Goal: Transaction & Acquisition: Register for event/course

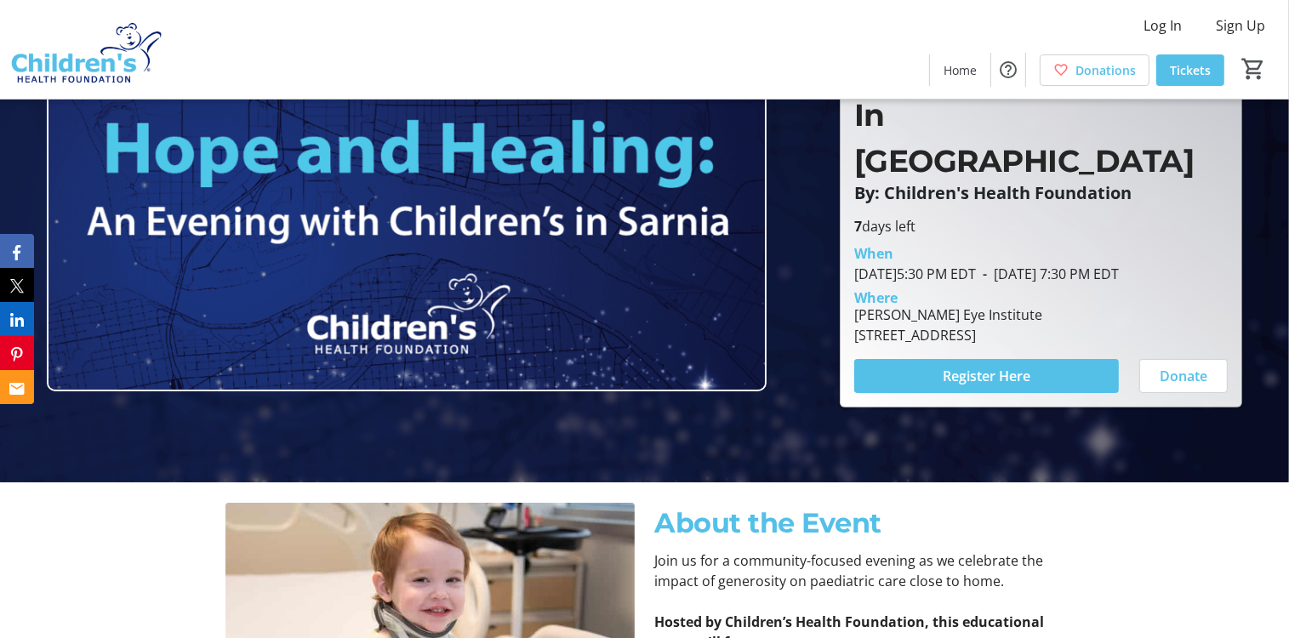
scroll to position [170, 0]
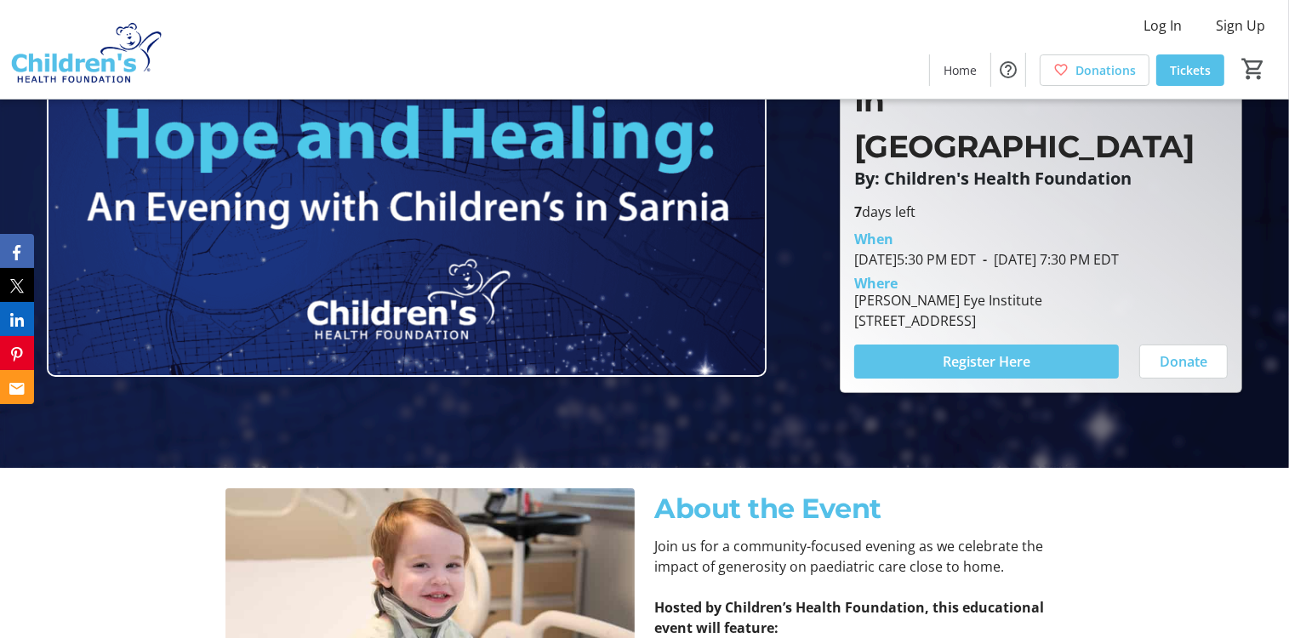
click at [1003, 351] on span "Register Here" at bounding box center [986, 361] width 88 height 20
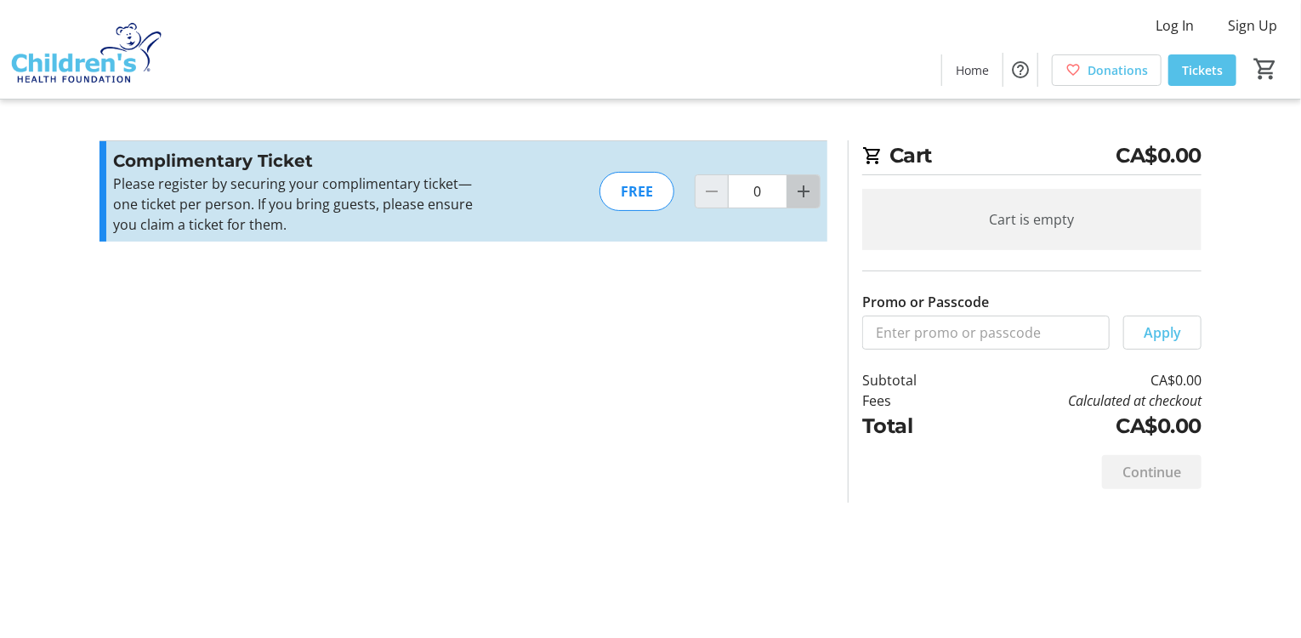
click at [805, 194] on mat-icon "Increment by one" at bounding box center [804, 191] width 20 height 20
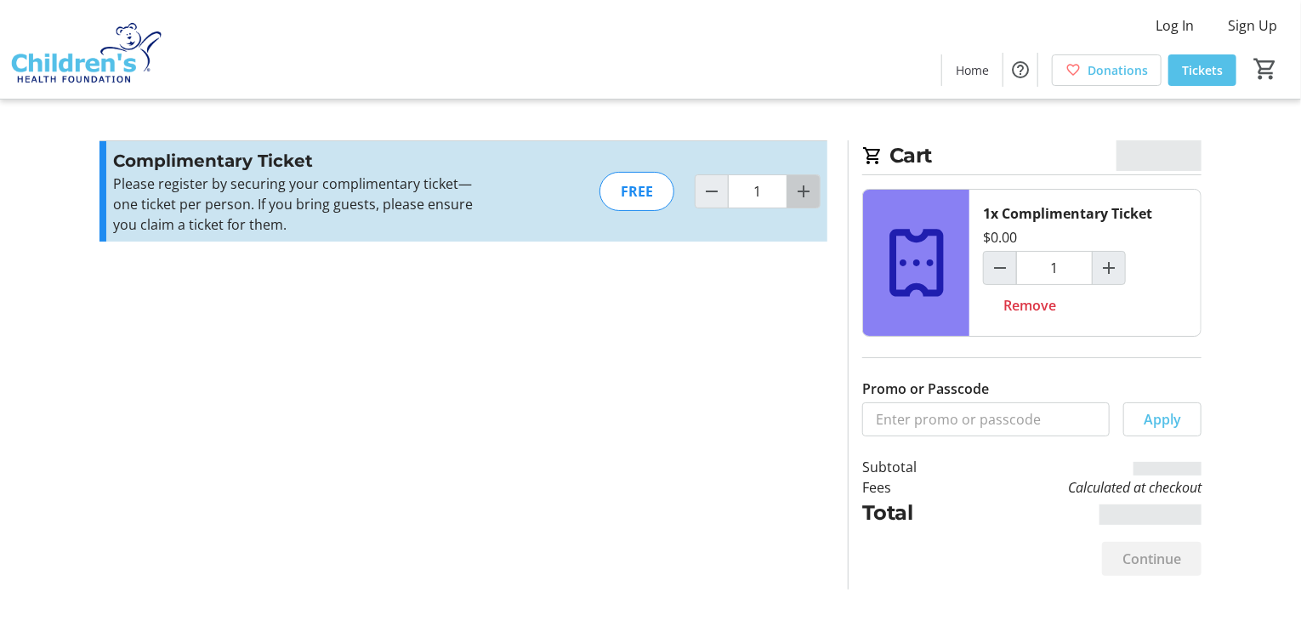
click at [805, 194] on mat-icon "Increment by one" at bounding box center [804, 191] width 20 height 20
type input "2"
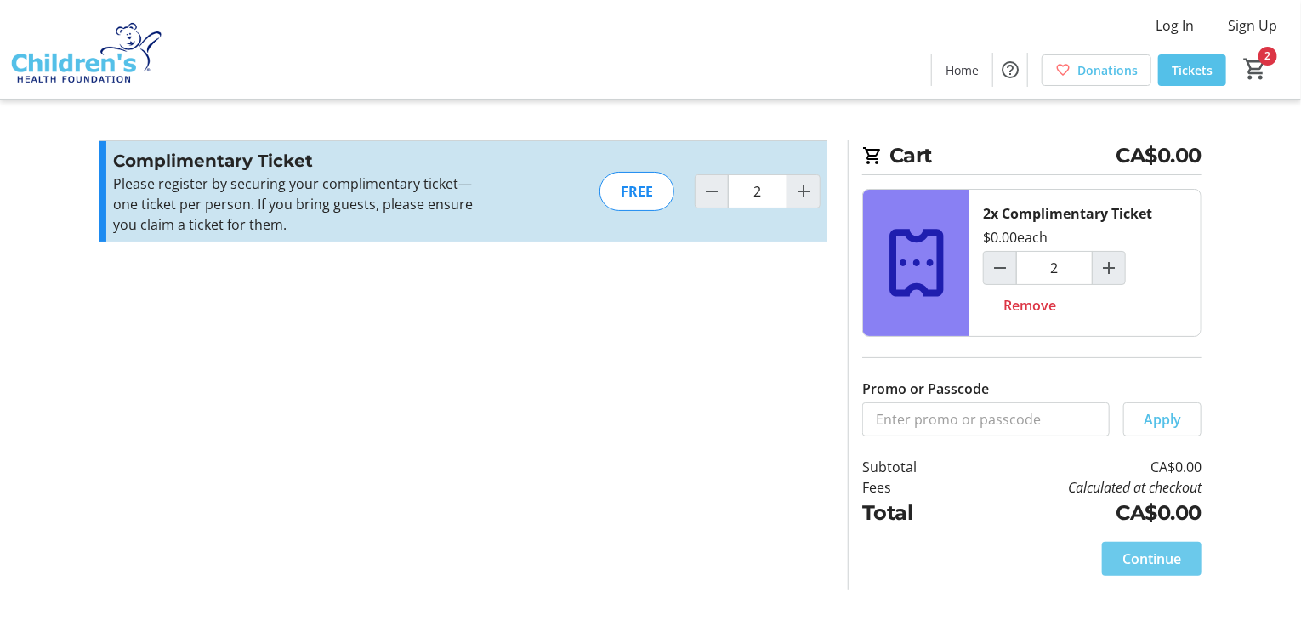
click at [1162, 561] on span "Continue" at bounding box center [1152, 559] width 59 height 20
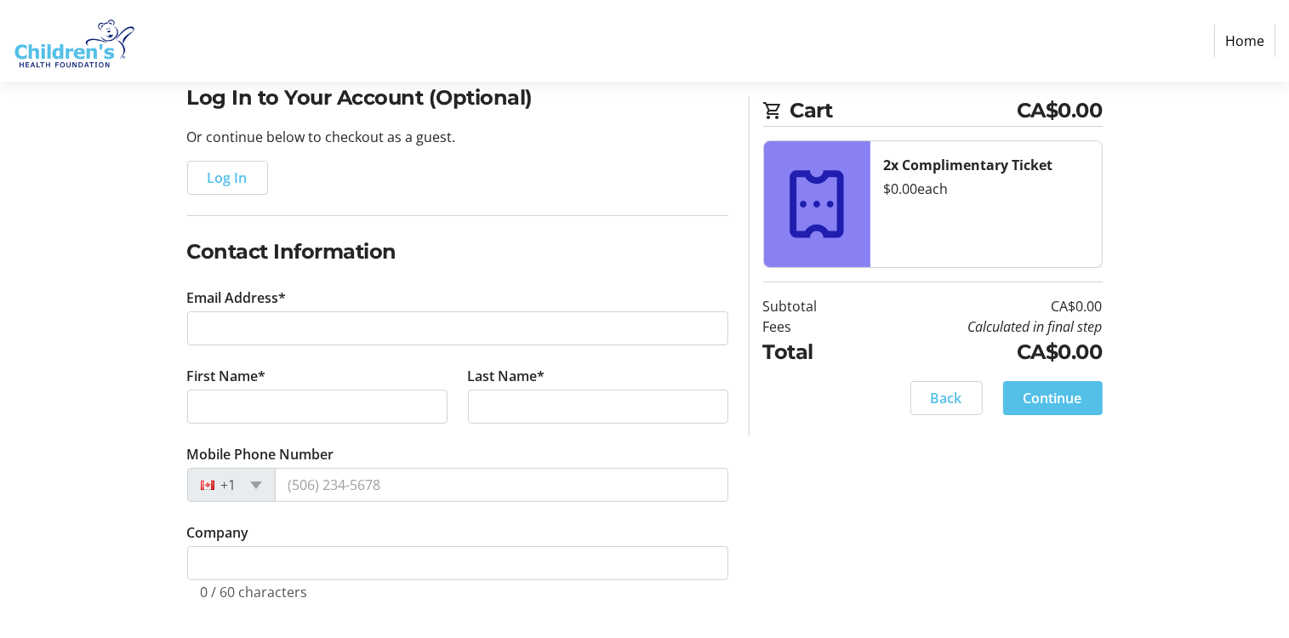
scroll to position [142, 0]
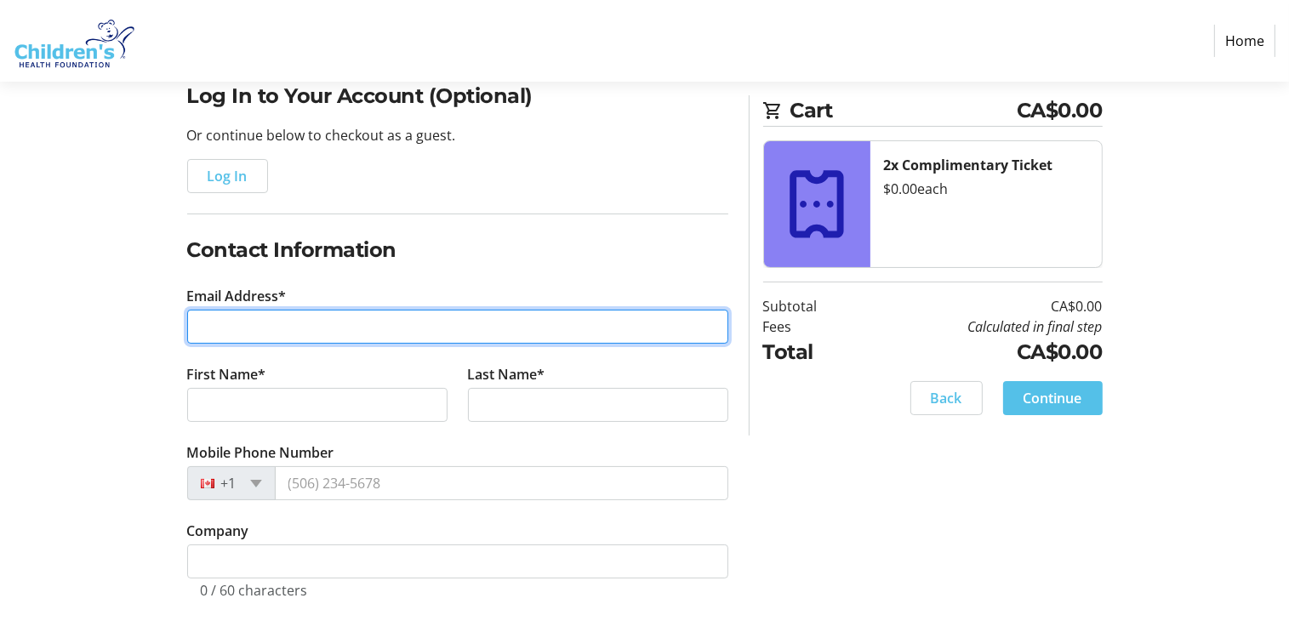
click at [225, 325] on input "Email Address*" at bounding box center [457, 327] width 541 height 34
type input "[EMAIL_ADDRESS][DOMAIN_NAME]"
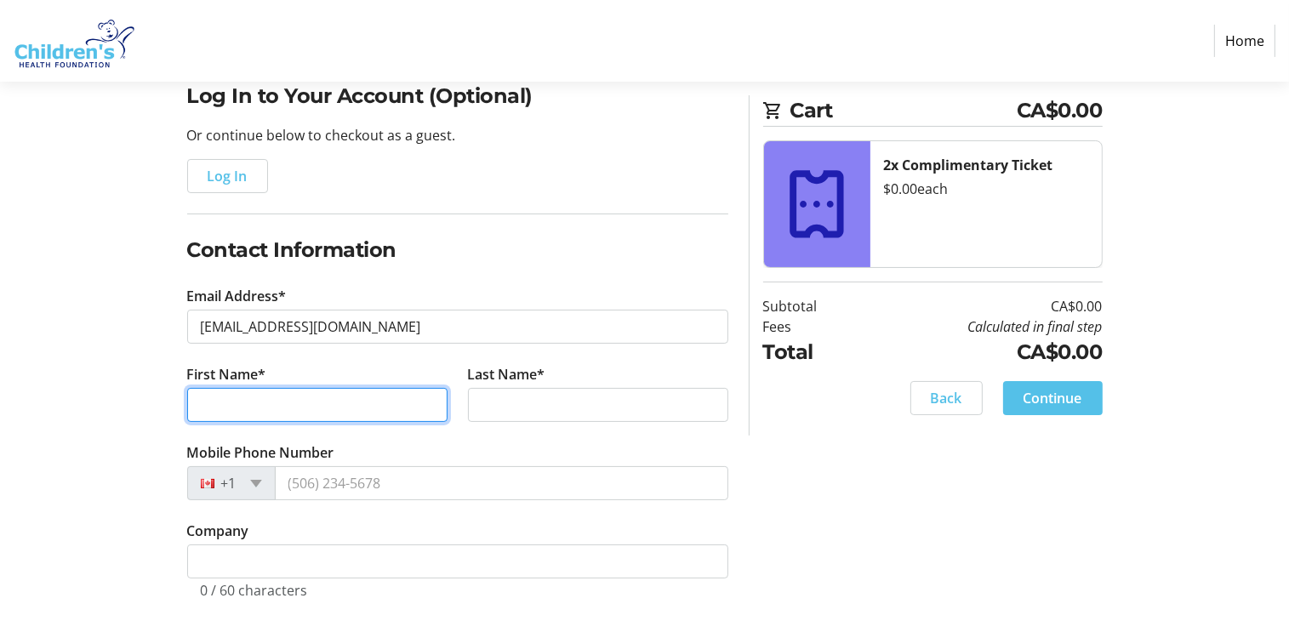
click at [312, 400] on input "First Name*" at bounding box center [317, 405] width 260 height 34
type input "Gautam"
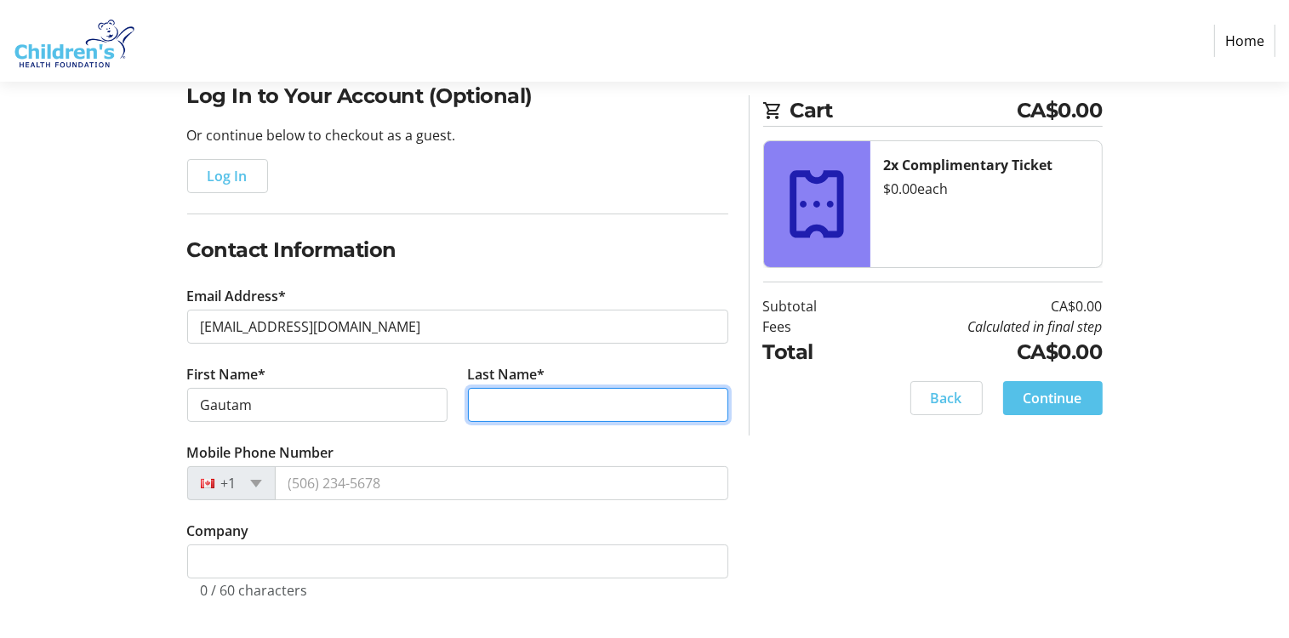
click at [554, 400] on input "Last Name*" at bounding box center [598, 405] width 260 height 34
type input "[PERSON_NAME]"
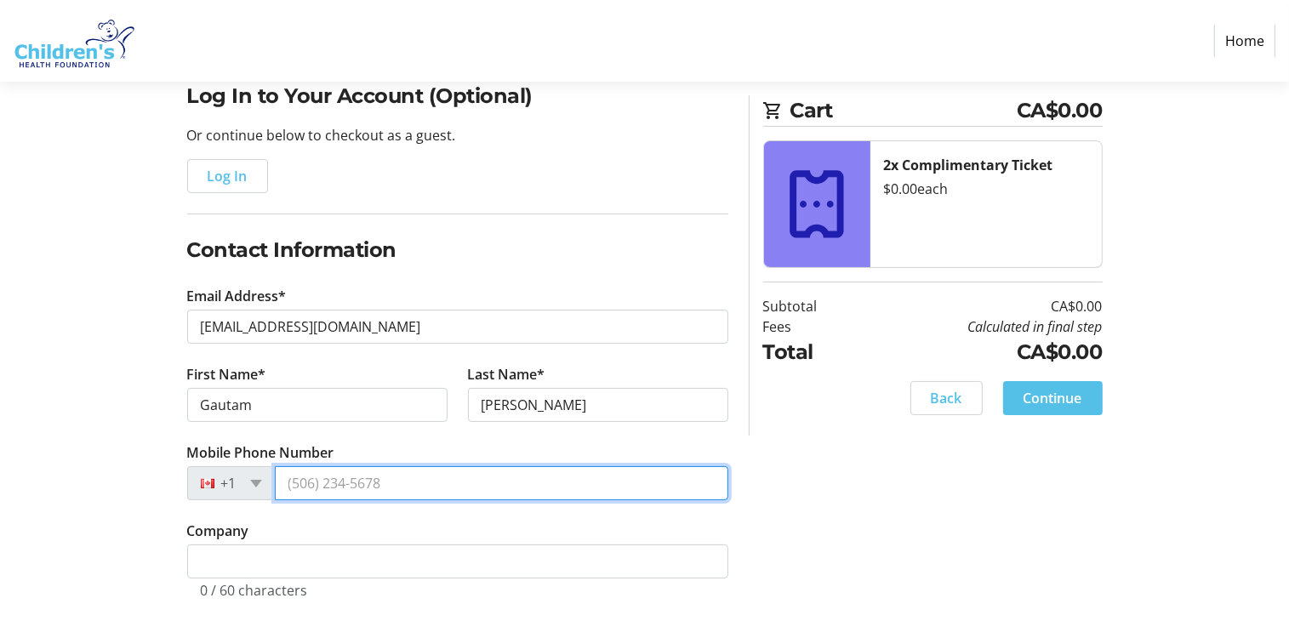
click at [440, 478] on input "Mobile Phone Number" at bounding box center [501, 483] width 453 height 34
type input "[PHONE_NUMBER]"
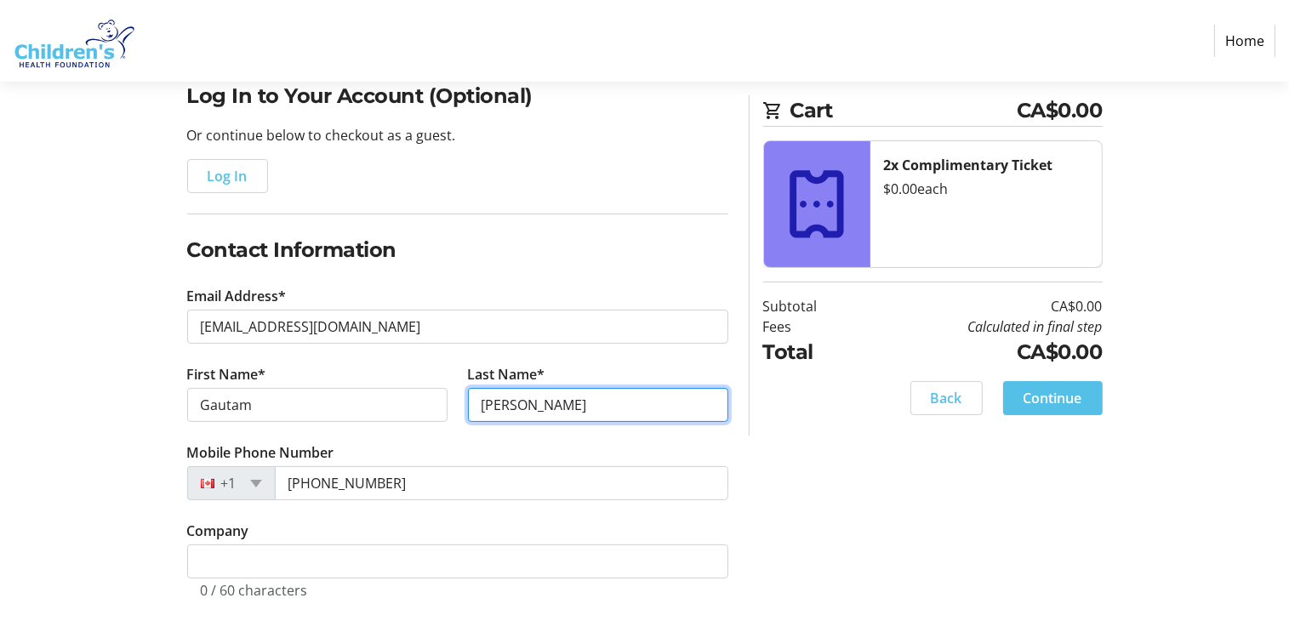
click at [565, 419] on input "[PERSON_NAME]" at bounding box center [598, 405] width 260 height 34
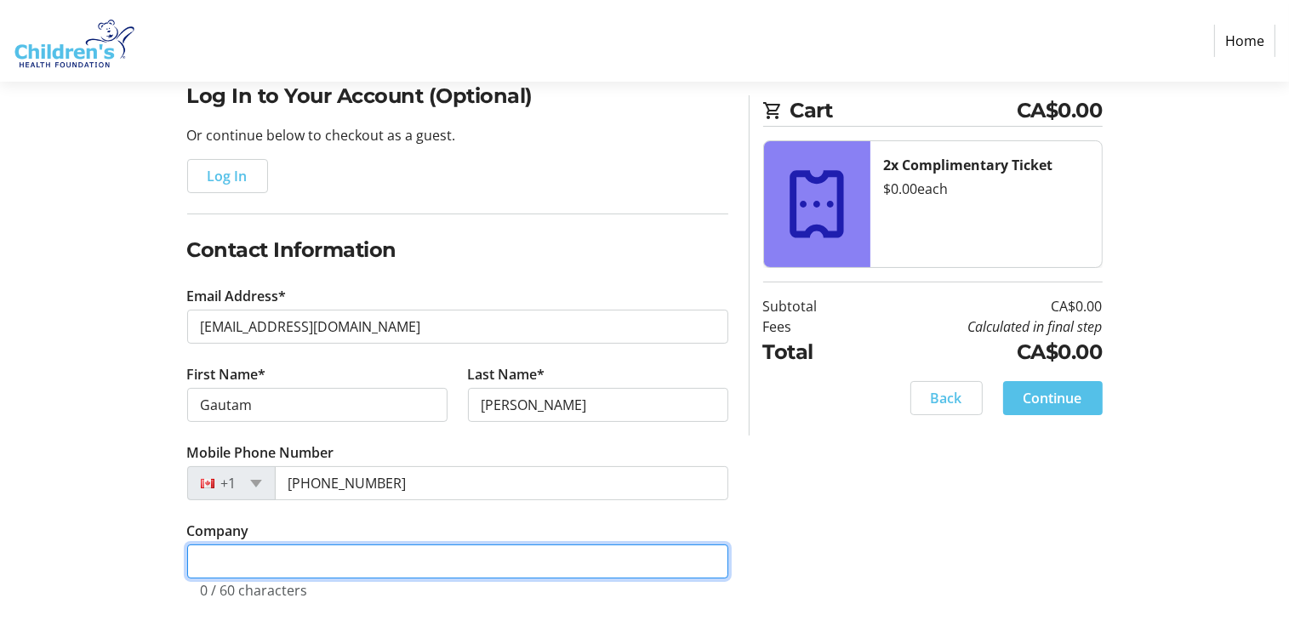
click at [276, 562] on input "Company" at bounding box center [457, 561] width 541 height 34
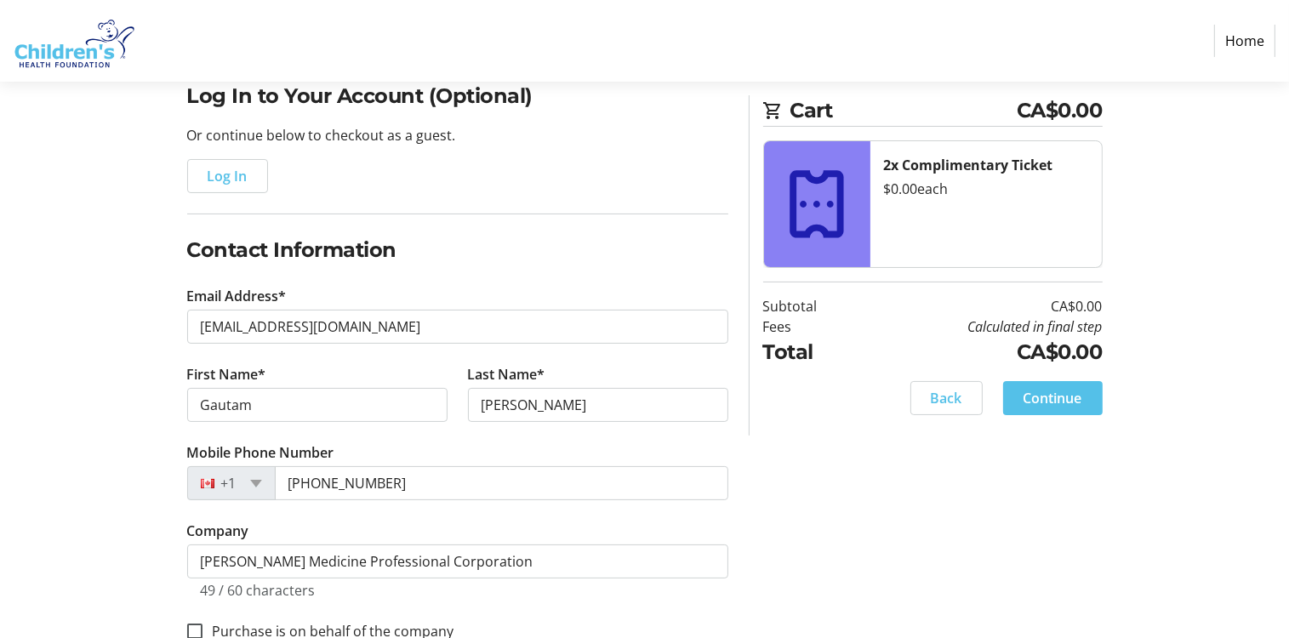
click at [772, 504] on div "Log In to Your Account (Optional) Or continue below to checkout as a guest. Log…" at bounding box center [644, 381] width 1123 height 601
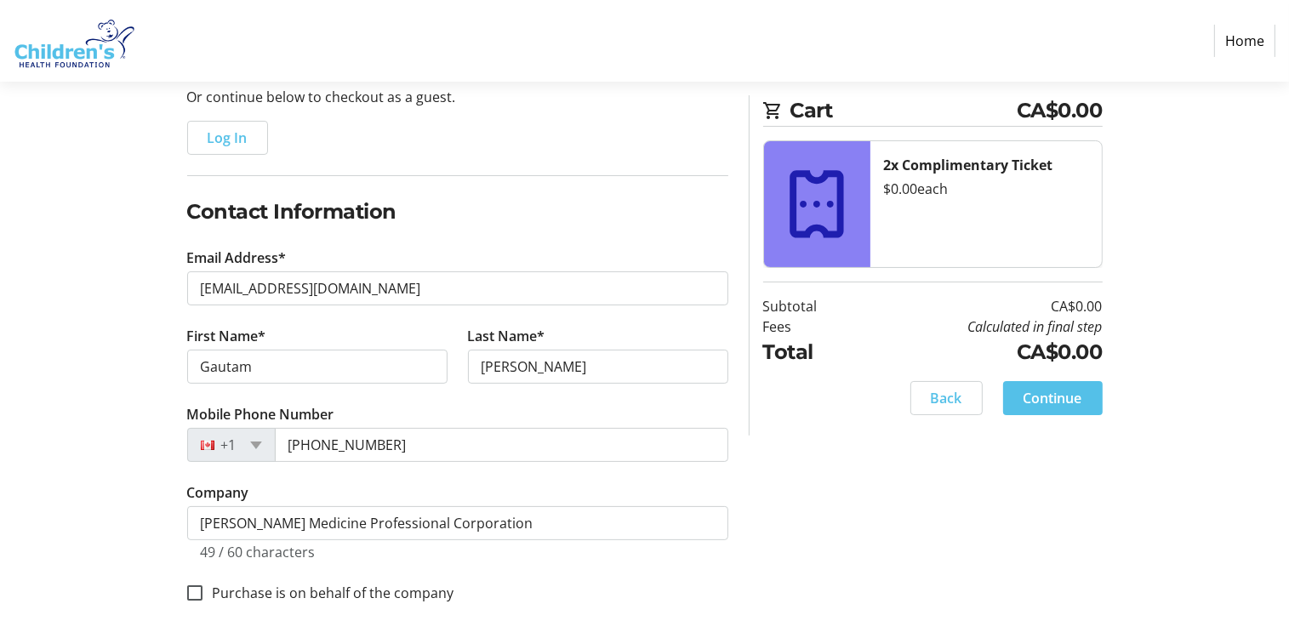
scroll to position [184, 0]
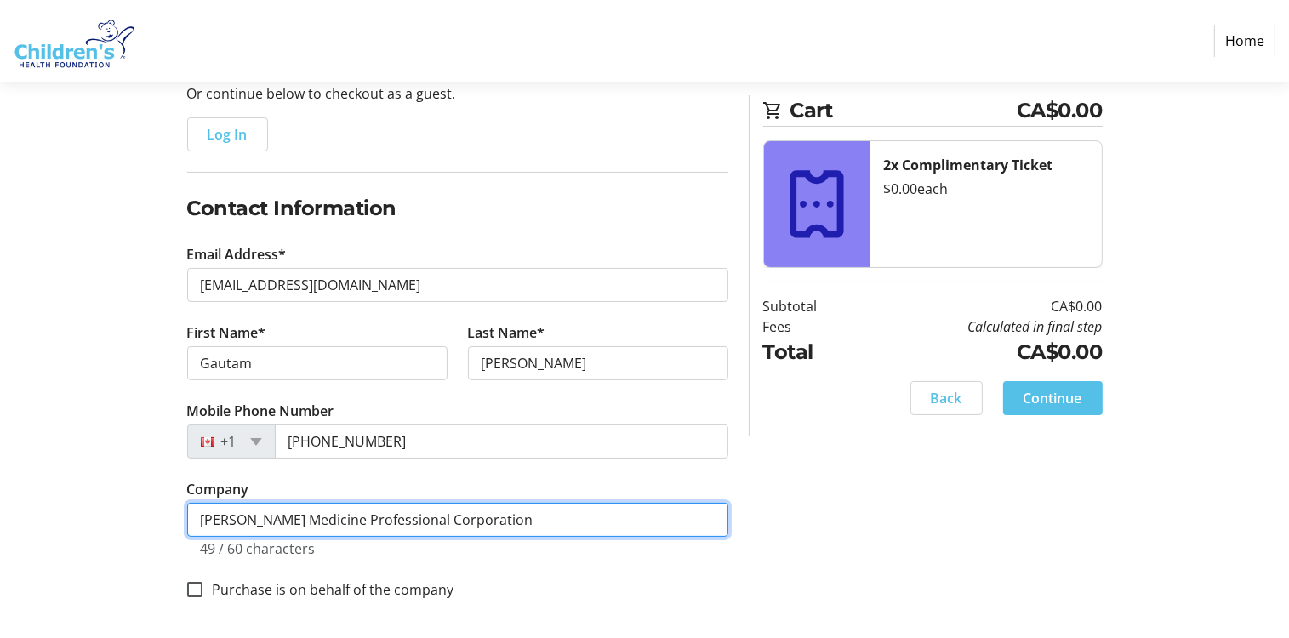
click at [208, 516] on input "[PERSON_NAME] Medicine Professional Corporation" at bounding box center [457, 520] width 541 height 34
type input "[PERSON_NAME] Medicine Professional Corporation"
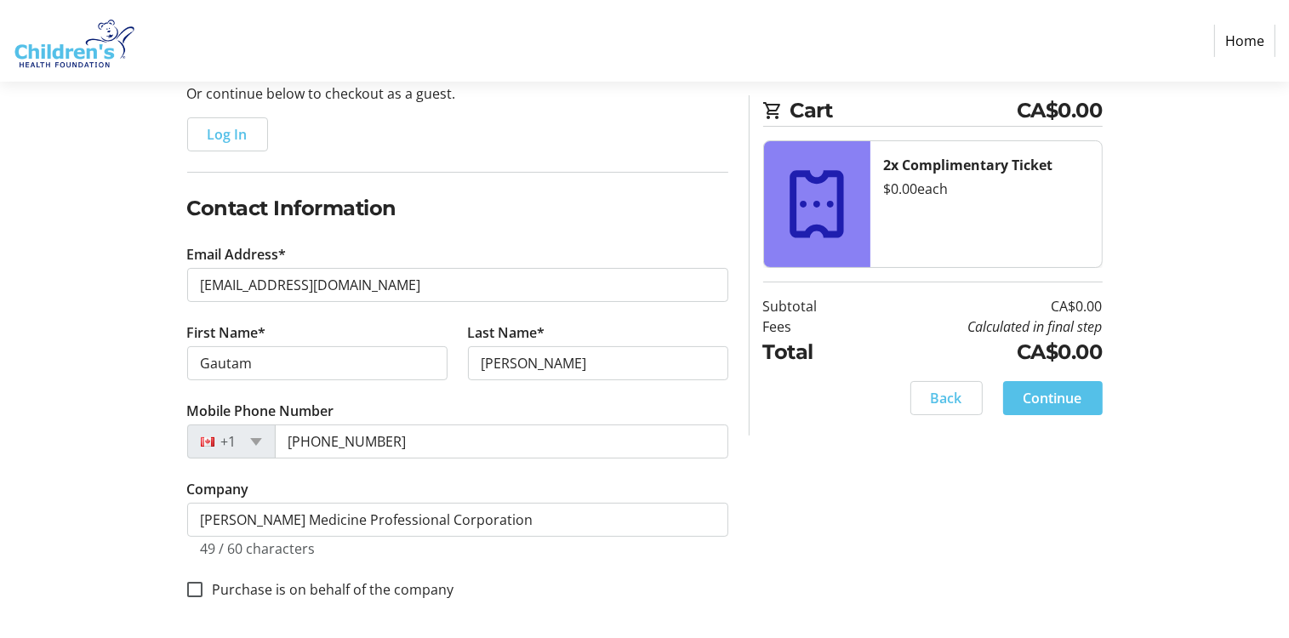
click at [745, 451] on div "Log In to Your Account (Optional) Or continue below to checkout as a guest. Log…" at bounding box center [644, 339] width 1123 height 601
click at [1048, 405] on span "Continue" at bounding box center [1052, 398] width 59 height 20
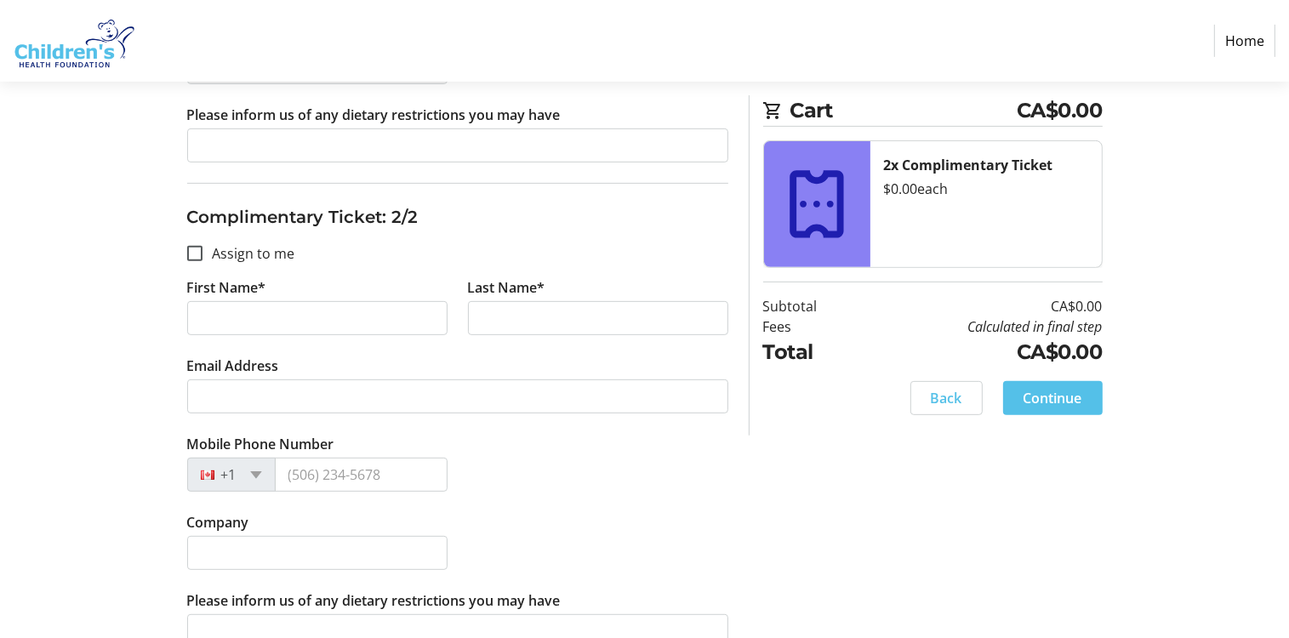
scroll to position [638, 0]
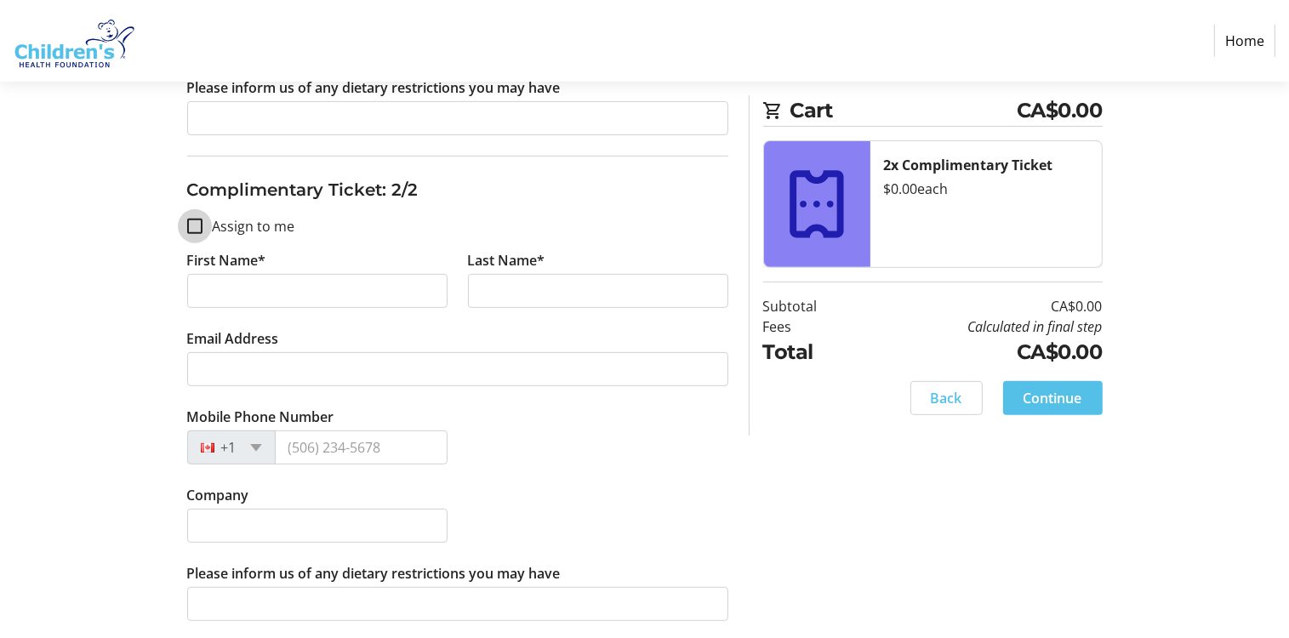
click at [193, 227] on input "Assign to me" at bounding box center [194, 226] width 15 height 15
checkbox input "true"
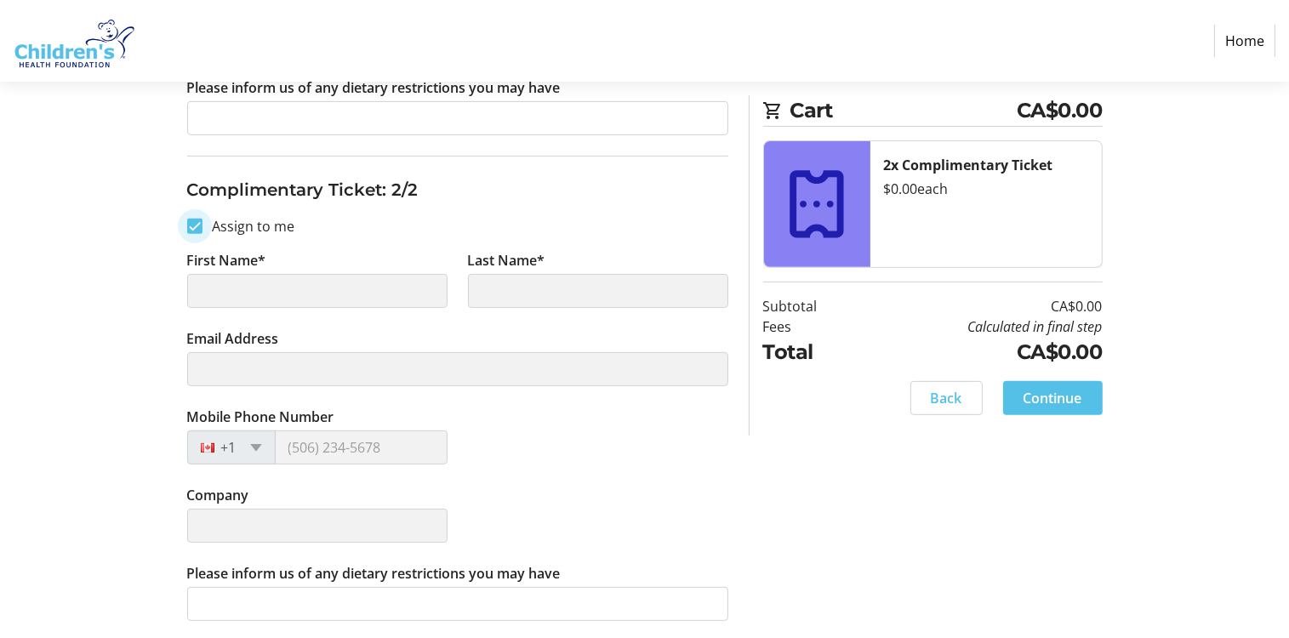
type input "Gautam"
type input "[PERSON_NAME]"
type input "[EMAIL_ADDRESS][DOMAIN_NAME]"
type input "[PHONE_NUMBER]"
type input "[PERSON_NAME] Medicine Professional Corporation"
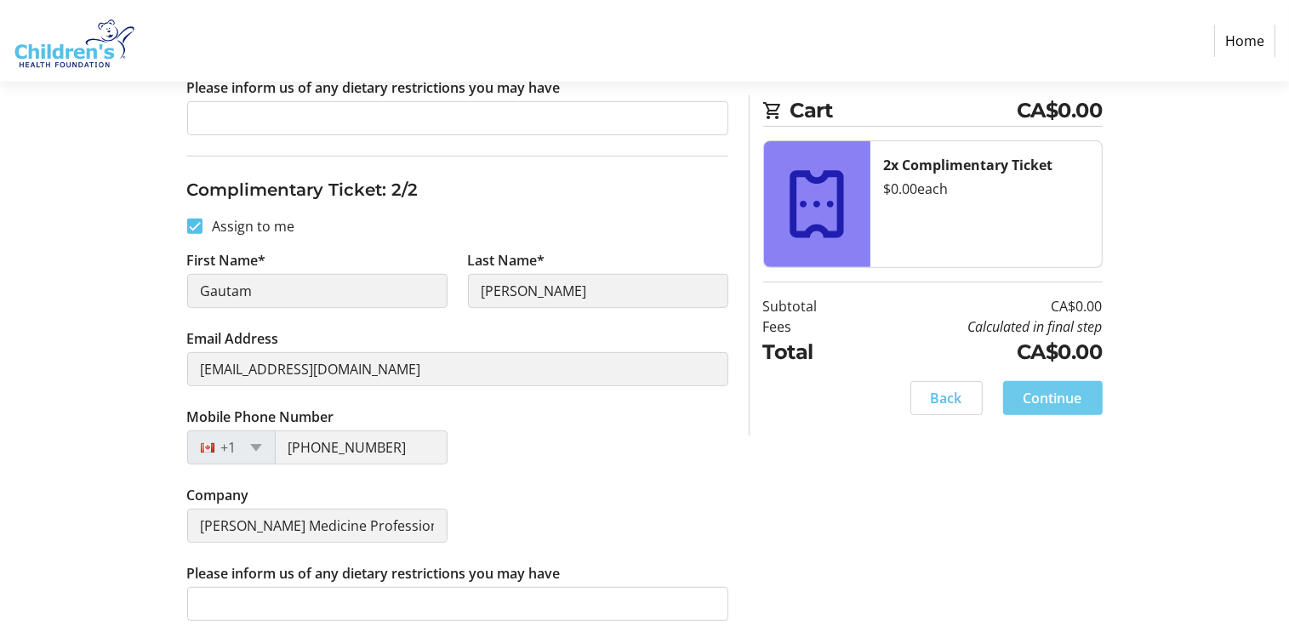
click at [1072, 402] on span "Continue" at bounding box center [1052, 398] width 59 height 20
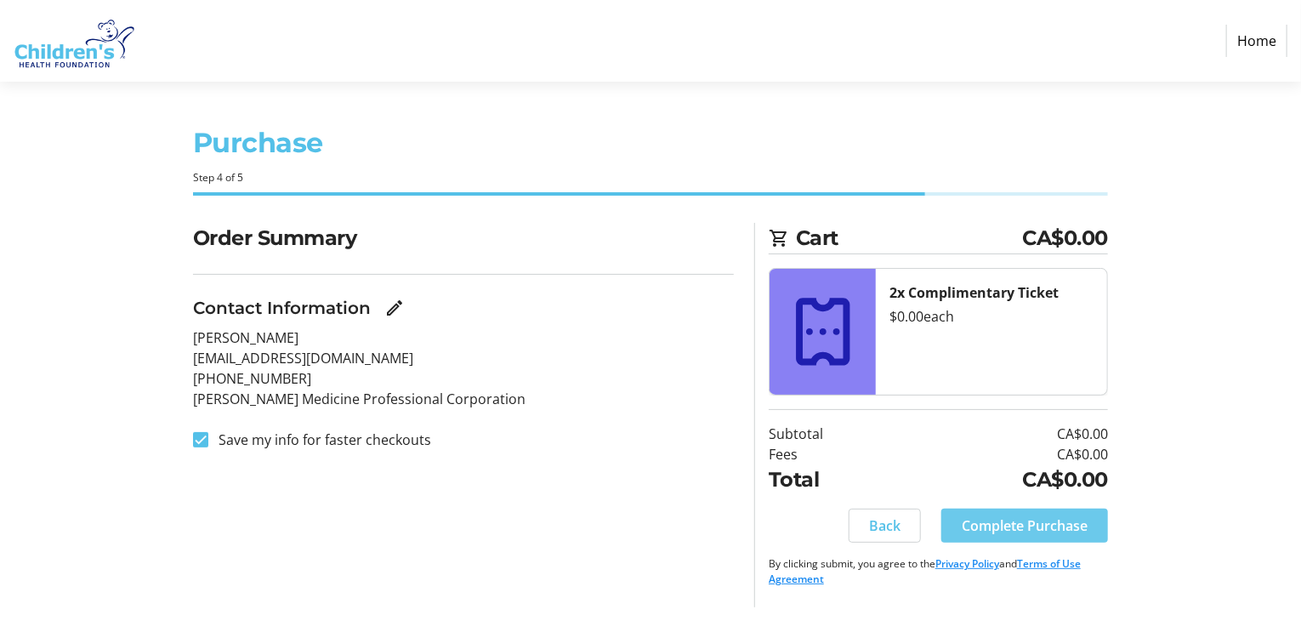
click at [1056, 527] on span "Complete Purchase" at bounding box center [1025, 525] width 126 height 20
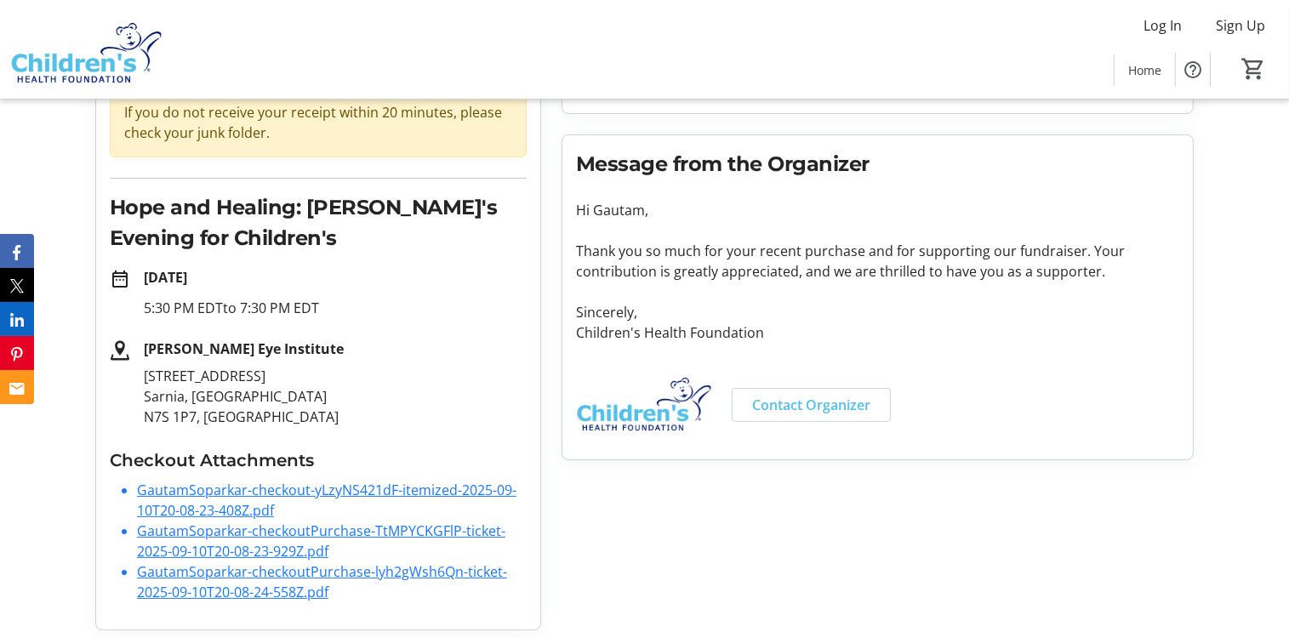
scroll to position [180, 0]
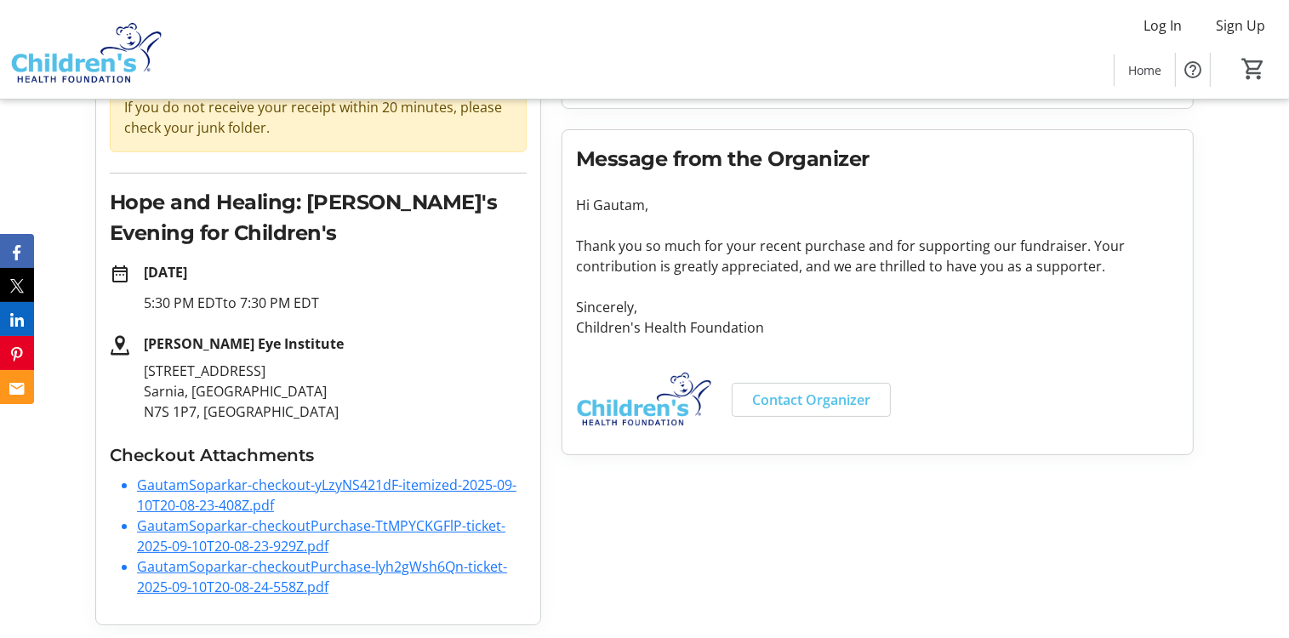
click at [275, 484] on link "GautamSoparkar-checkout-yLzyNS421dF-itemized-2025-09-10T20-08-23-408Z.pdf" at bounding box center [326, 494] width 379 height 39
click at [210, 484] on link "GautamSoparkar-checkout-yLzyNS421dF-itemized-2025-09-10T20-08-23-408Z.pdf" at bounding box center [326, 494] width 379 height 39
click at [191, 528] on link "GautamSoparkar-checkoutPurchase-TtMPYCKGFlP-ticket-2025-09-10T20-08-23-929Z.pdf" at bounding box center [321, 535] width 368 height 39
click at [209, 566] on link "GautamSoparkar-checkoutPurchase-lyh2gWsh6Qn-ticket-2025-09-10T20-08-24-558Z.pdf" at bounding box center [322, 576] width 370 height 39
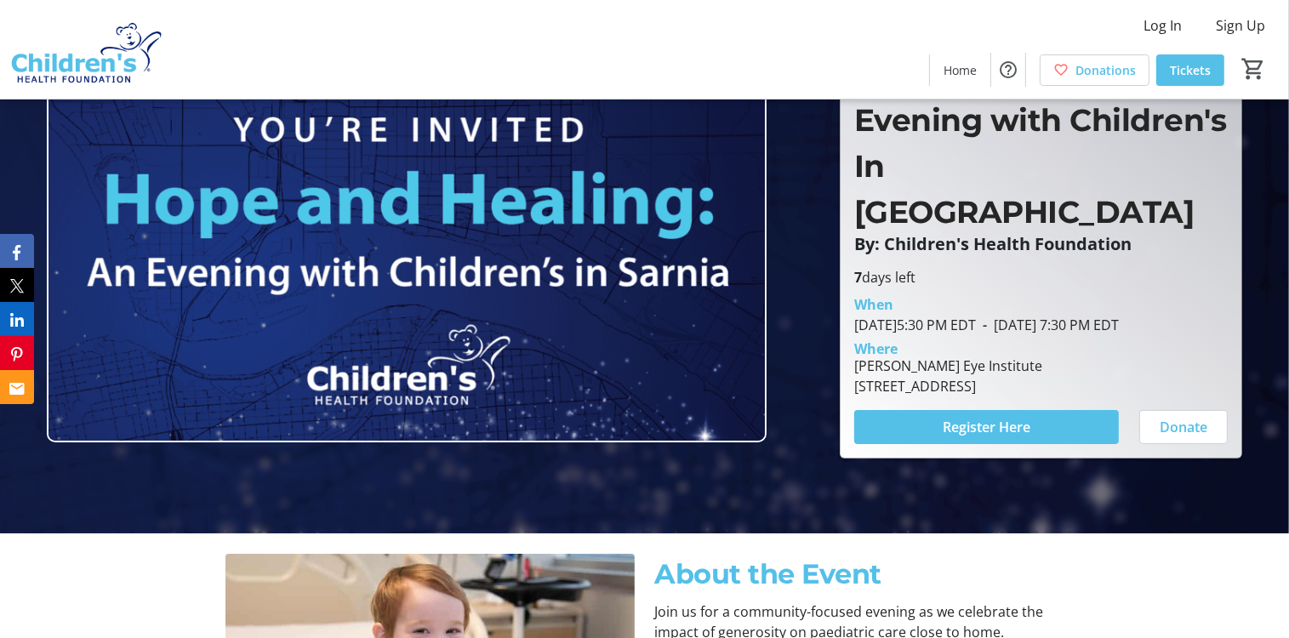
scroll to position [170, 0]
